Goal: Check status: Check status

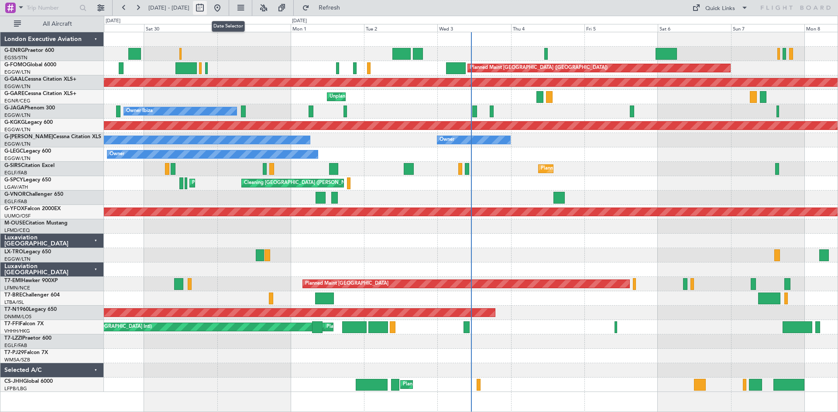
click at [207, 9] on button at bounding box center [200, 8] width 14 height 14
select select "8"
select select "2025"
click at [207, 9] on button at bounding box center [200, 8] width 14 height 14
select select "8"
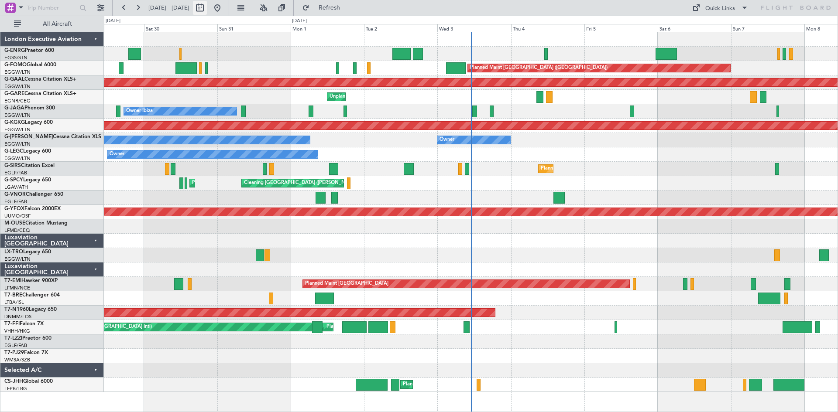
select select "2025"
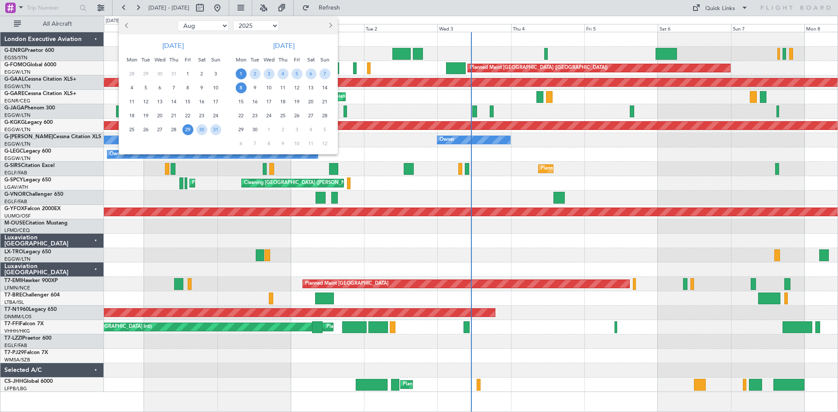
click at [240, 73] on span "1" at bounding box center [241, 73] width 11 height 11
click at [243, 103] on span "15" at bounding box center [241, 101] width 11 height 11
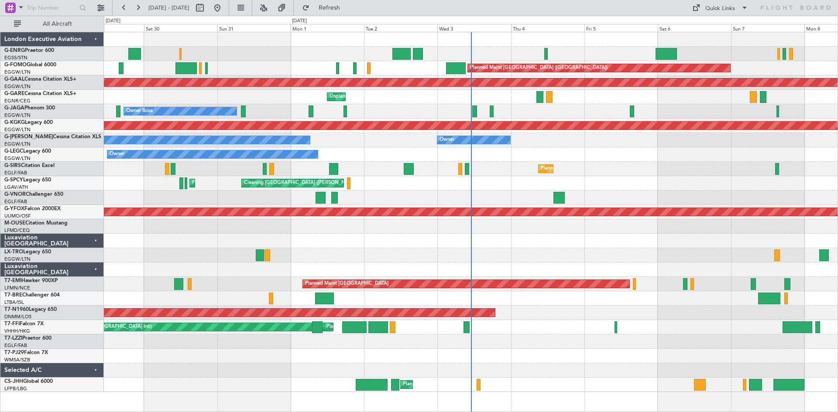
select select "9"
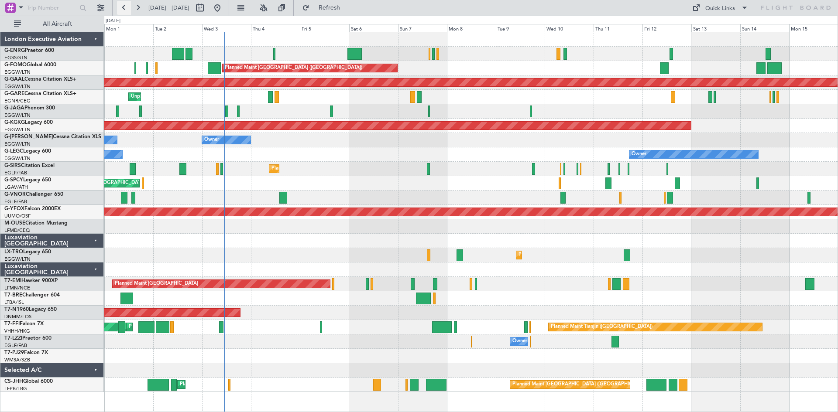
click at [120, 9] on button at bounding box center [124, 8] width 14 height 14
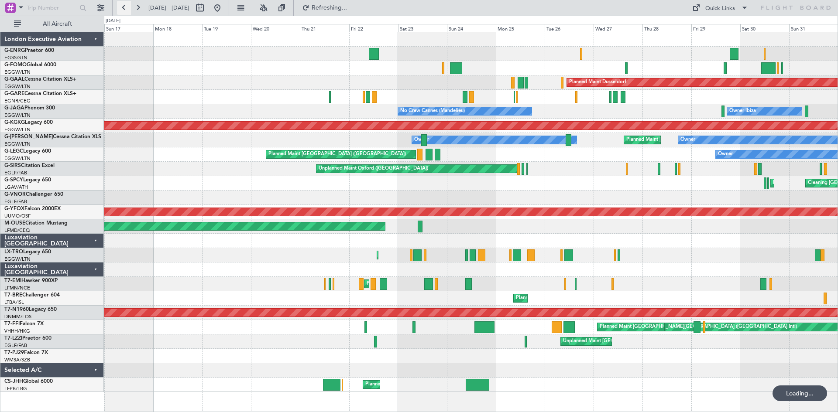
click at [120, 9] on button at bounding box center [124, 8] width 14 height 14
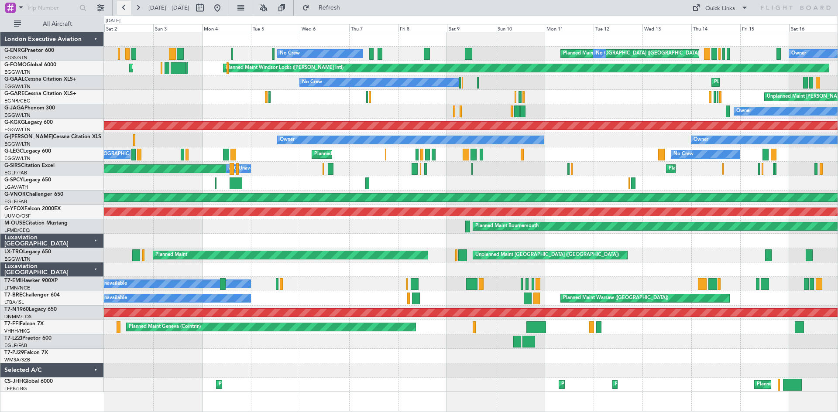
click at [123, 8] on button at bounding box center [124, 8] width 14 height 14
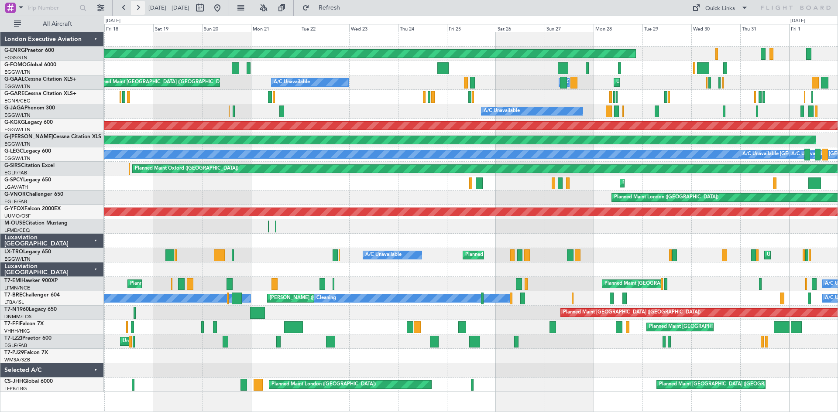
click at [140, 7] on button at bounding box center [138, 8] width 14 height 14
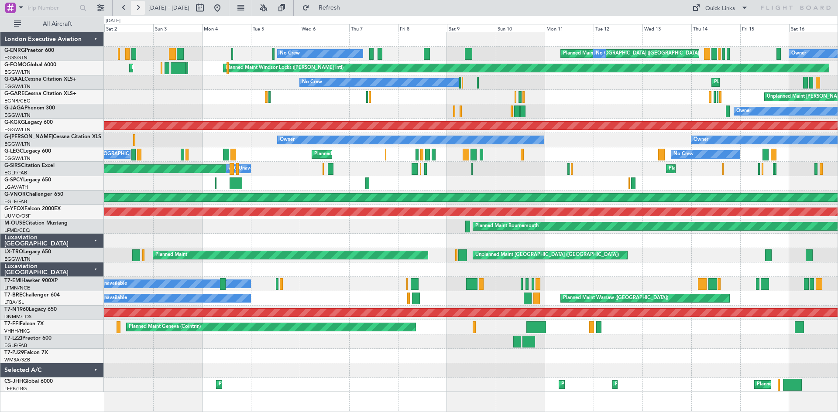
click at [138, 7] on button at bounding box center [138, 8] width 14 height 14
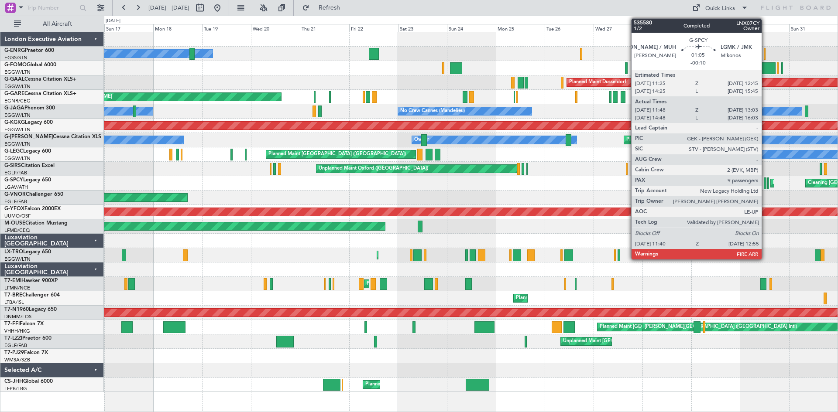
click at [765, 187] on div at bounding box center [764, 184] width 3 height 12
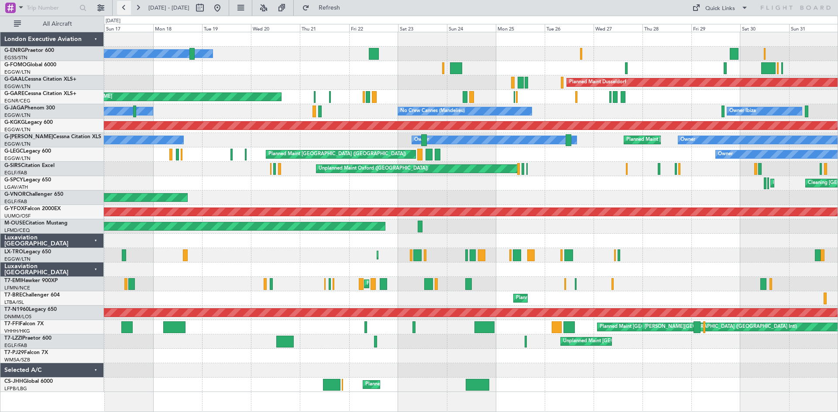
click at [125, 8] on button at bounding box center [124, 8] width 14 height 14
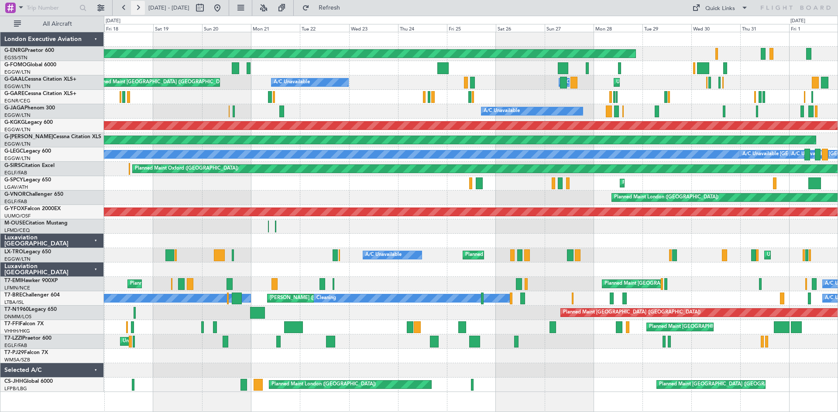
click at [136, 8] on button at bounding box center [138, 8] width 14 height 14
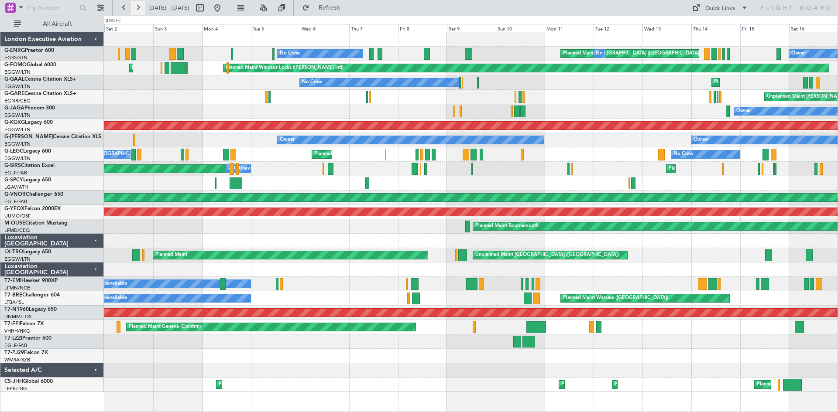
click at [139, 8] on button at bounding box center [138, 8] width 14 height 14
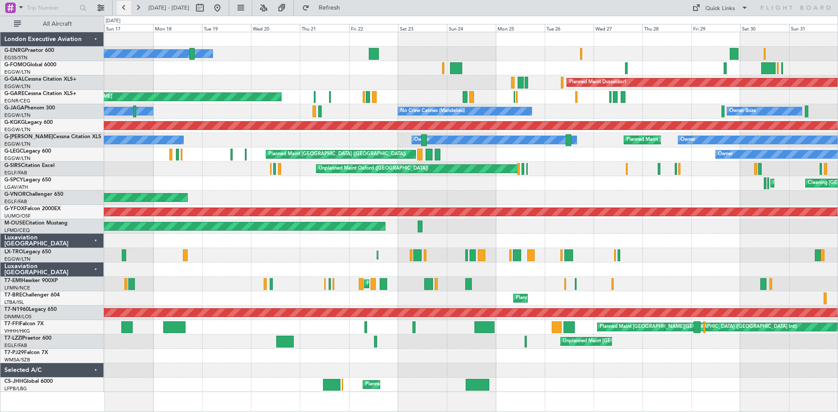
click at [124, 9] on button at bounding box center [124, 8] width 14 height 14
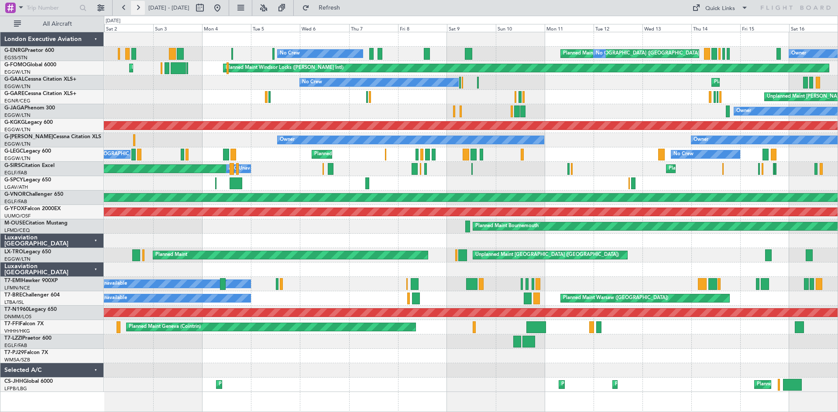
click at [140, 7] on button at bounding box center [138, 8] width 14 height 14
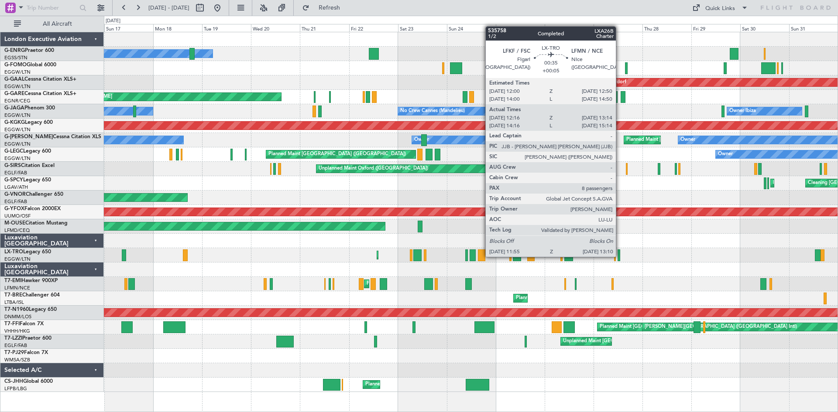
click at [619, 256] on div at bounding box center [618, 256] width 3 height 12
